Goal: Task Accomplishment & Management: Manage account settings

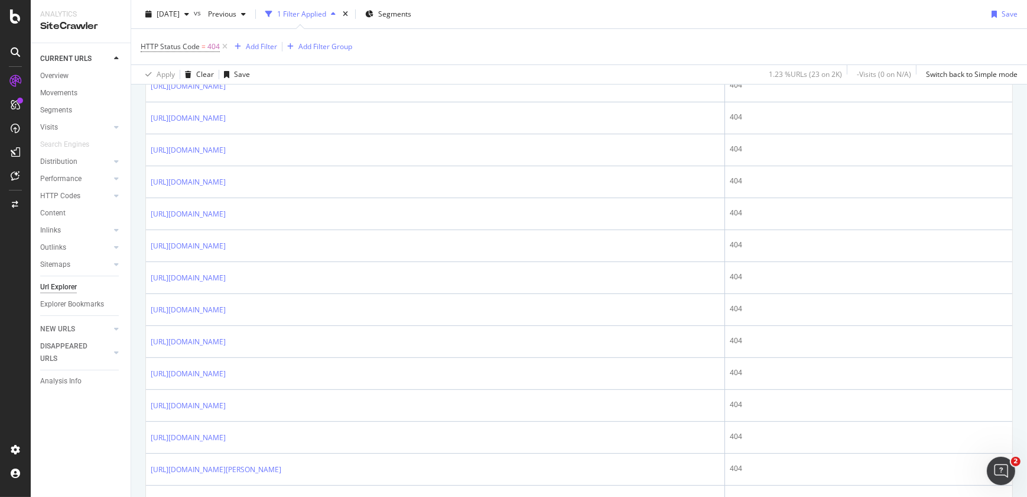
scroll to position [629, 0]
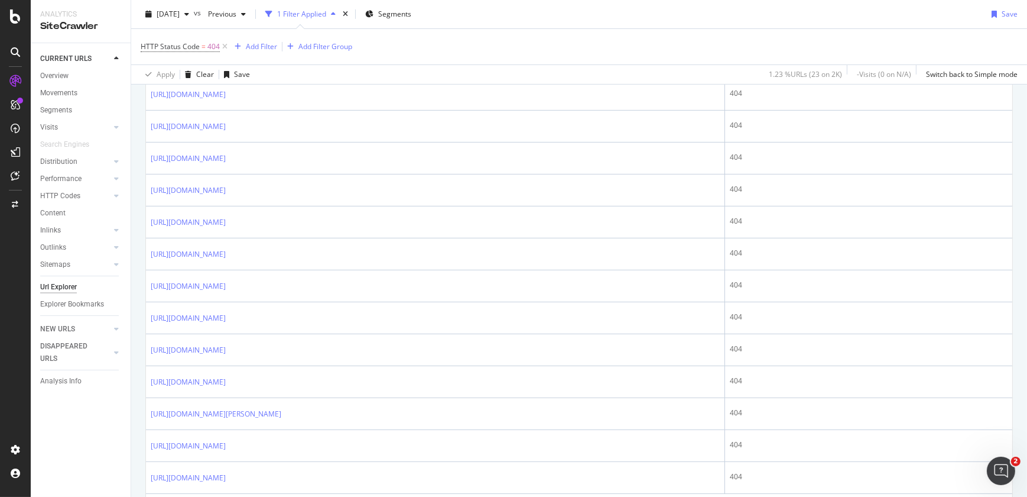
drag, startPoint x: 1017, startPoint y: 286, endPoint x: 1021, endPoint y: 184, distance: 101.7
click at [1021, 184] on div "URL Explorer [DOMAIN_NAME] [DATE] vs Previous 1 Filter Applied Segments Save HT…" at bounding box center [579, 248] width 896 height 497
click at [11, 452] on icon at bounding box center [15, 449] width 12 height 12
click at [15, 448] on icon at bounding box center [15, 449] width 12 height 12
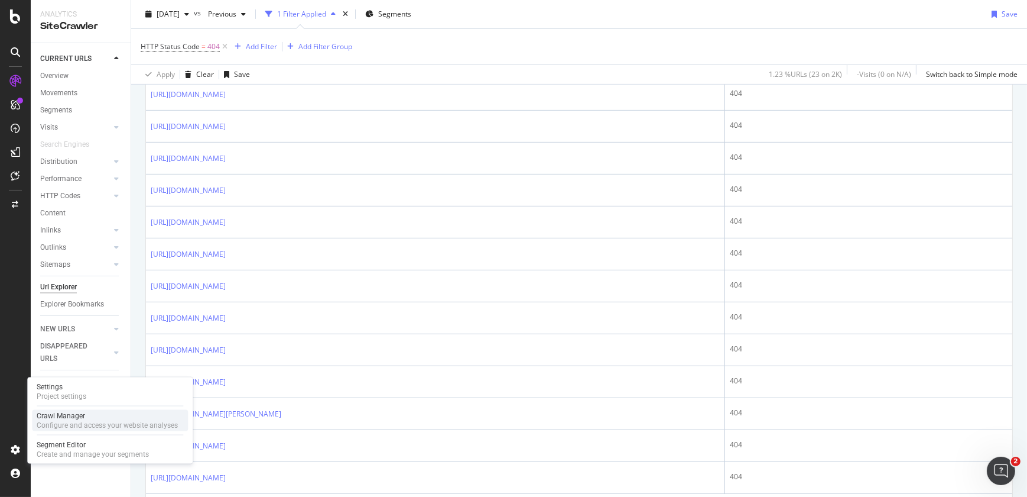
click at [65, 427] on div "Configure and access your website analyses" at bounding box center [107, 424] width 141 height 9
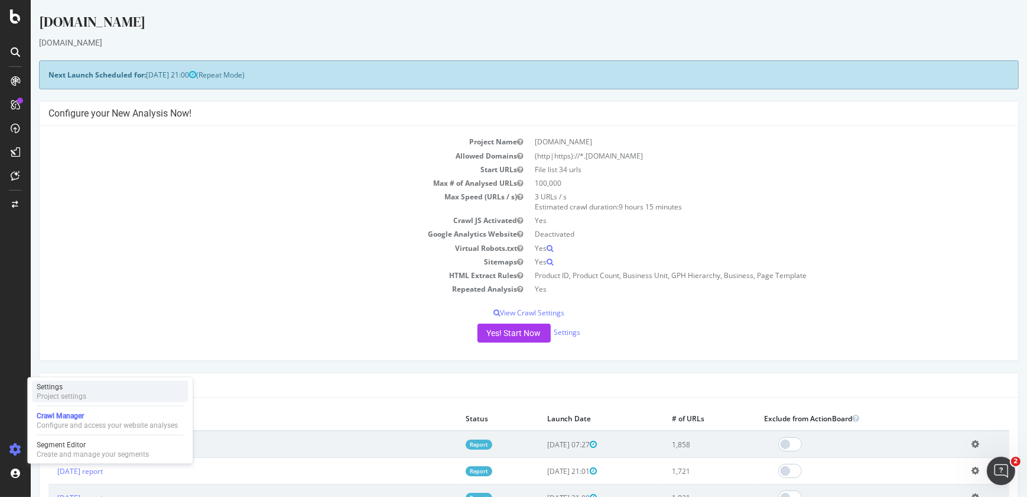
click at [149, 390] on div "Settings Project settings" at bounding box center [110, 391] width 156 height 21
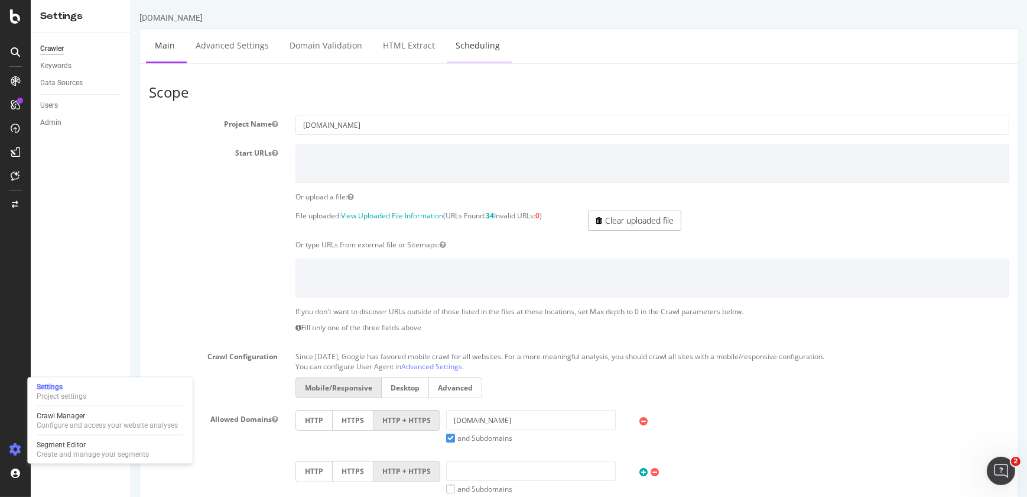
click at [474, 49] on link "Scheduling" at bounding box center [477, 45] width 62 height 33
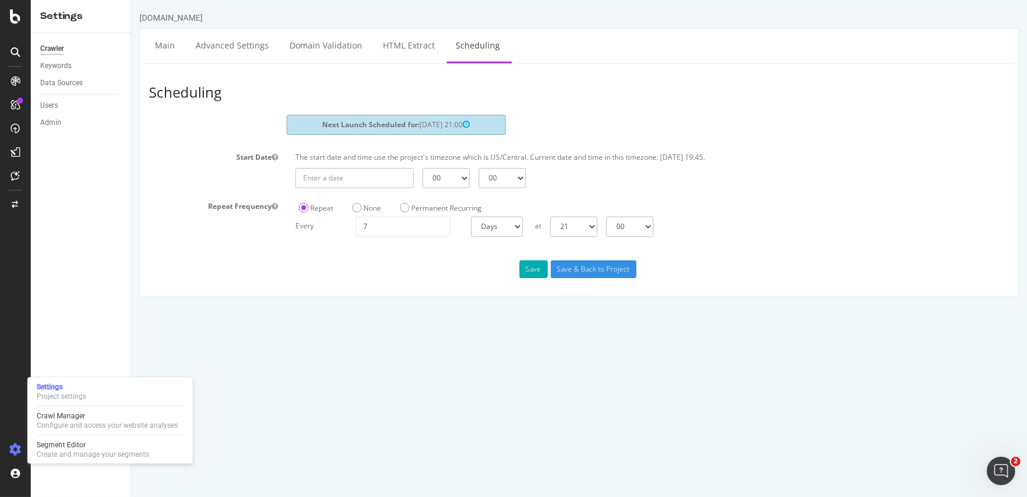
type input "[DATE]"
click at [387, 174] on input "[DATE]" at bounding box center [354, 178] width 118 height 20
click at [314, 312] on td "28" at bounding box center [310, 312] width 27 height 18
click at [461, 179] on select "00 01 02 03 04 05 06 07 08 09 10 11 12 13 14 15 16 17 18 19 20 21 22 23" at bounding box center [445, 178] width 47 height 20
select select "22"
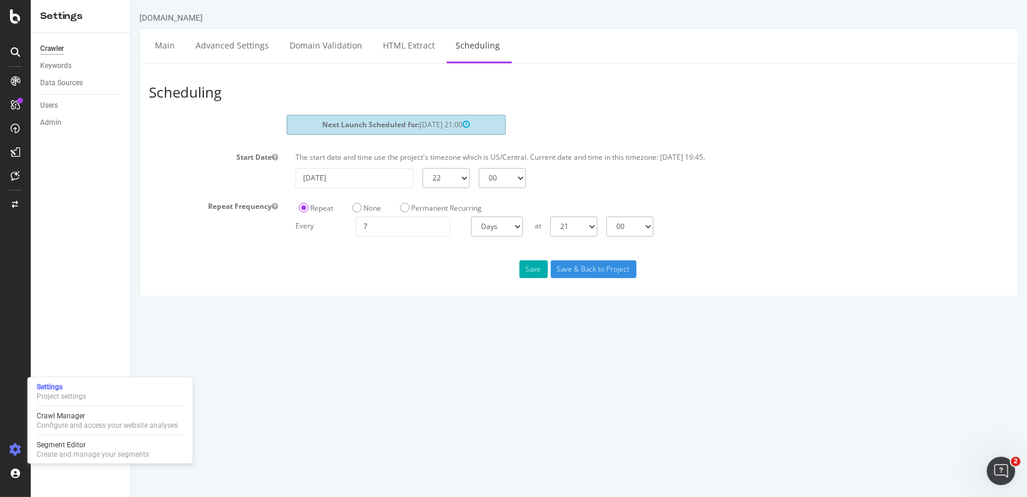
click at [422, 168] on select "00 01 02 03 04 05 06 07 08 09 10 11 12 13 14 15 16 17 18 19 20 21 22 23" at bounding box center [445, 178] width 47 height 20
click at [568, 266] on input "Save & Back to Project" at bounding box center [593, 269] width 86 height 18
